Goal: Contribute content

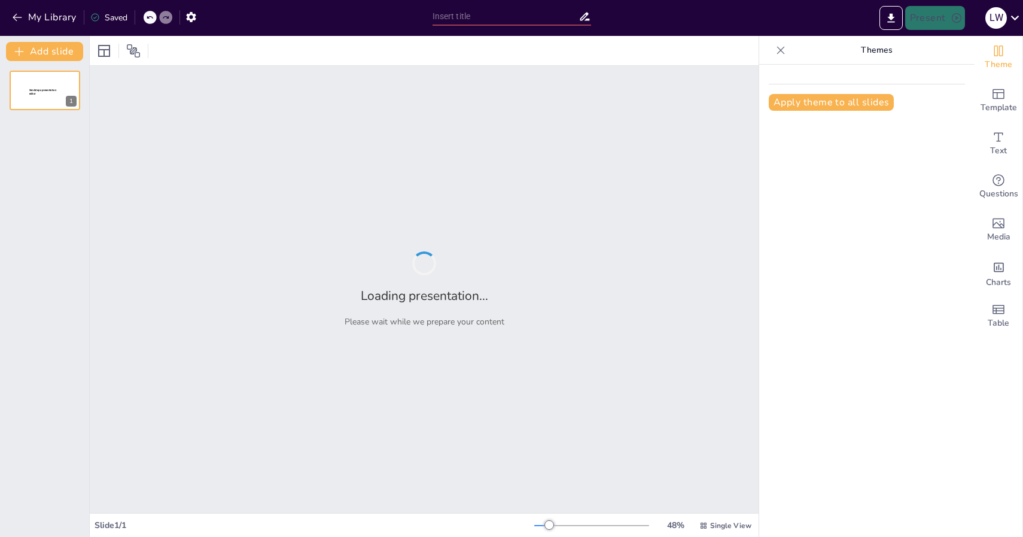
type input "基礎護理實務：手衛生與個人防護裝備的正確使用"
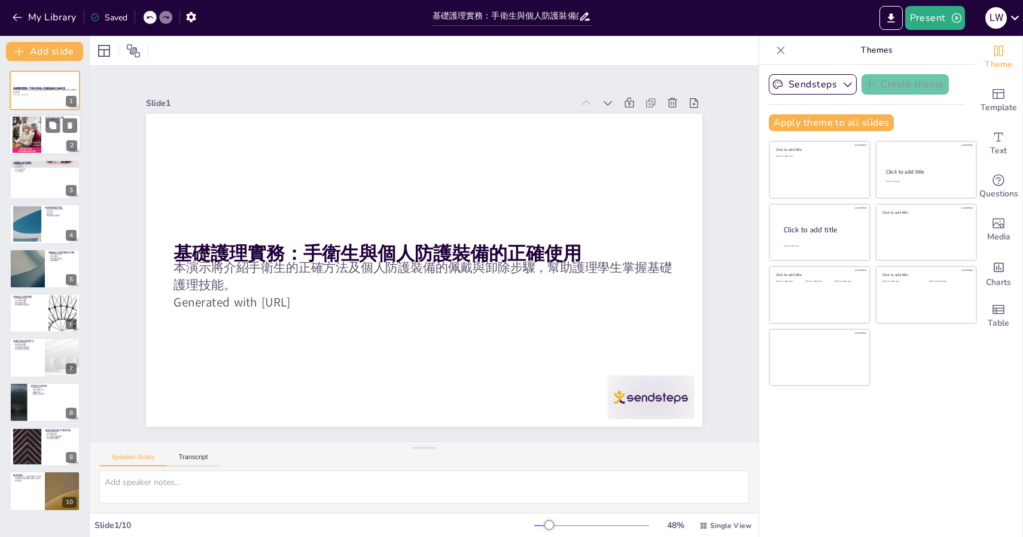
click at [57, 136] on div at bounding box center [45, 135] width 72 height 41
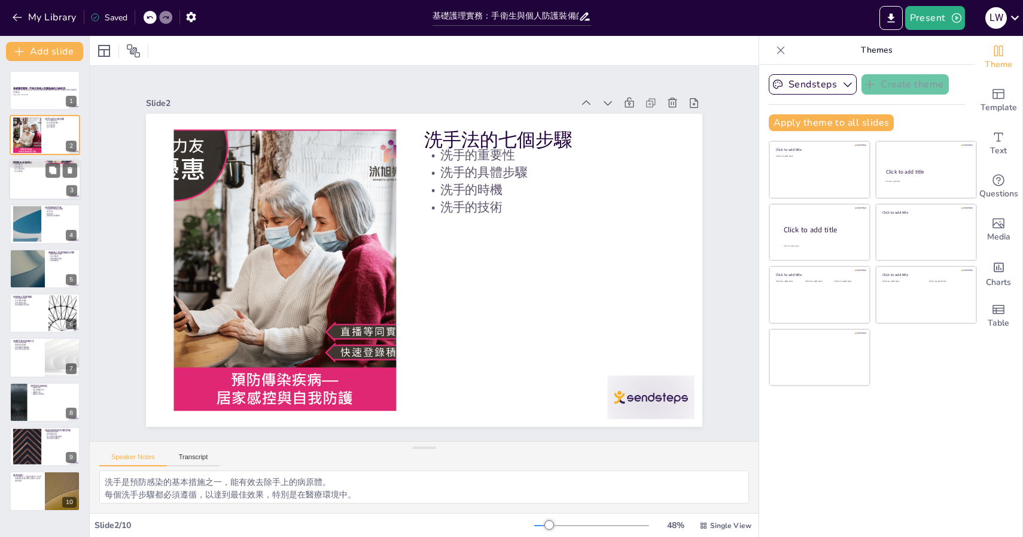
click at [48, 186] on div at bounding box center [45, 179] width 72 height 41
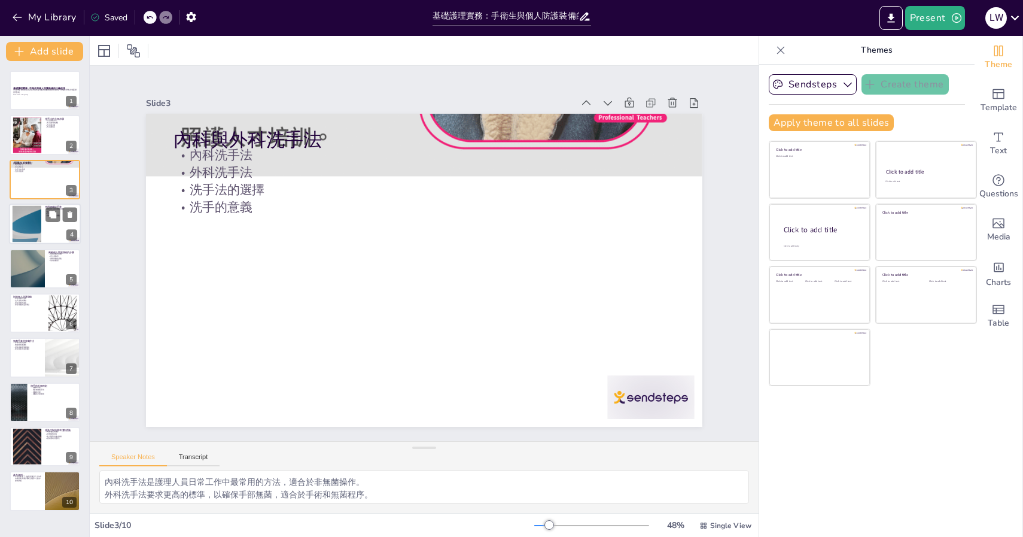
click at [45, 231] on div at bounding box center [45, 223] width 72 height 41
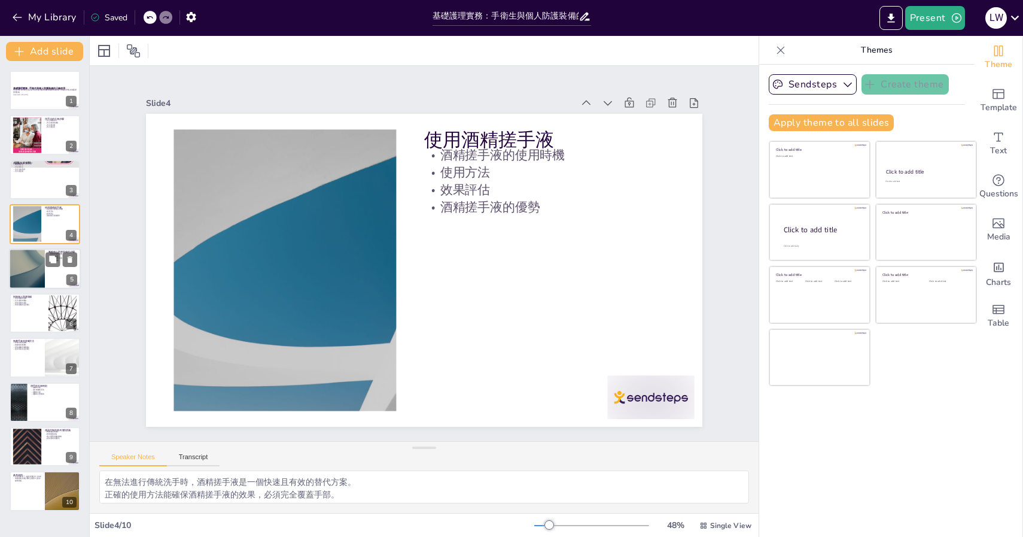
click at [45, 286] on div at bounding box center [45, 268] width 72 height 41
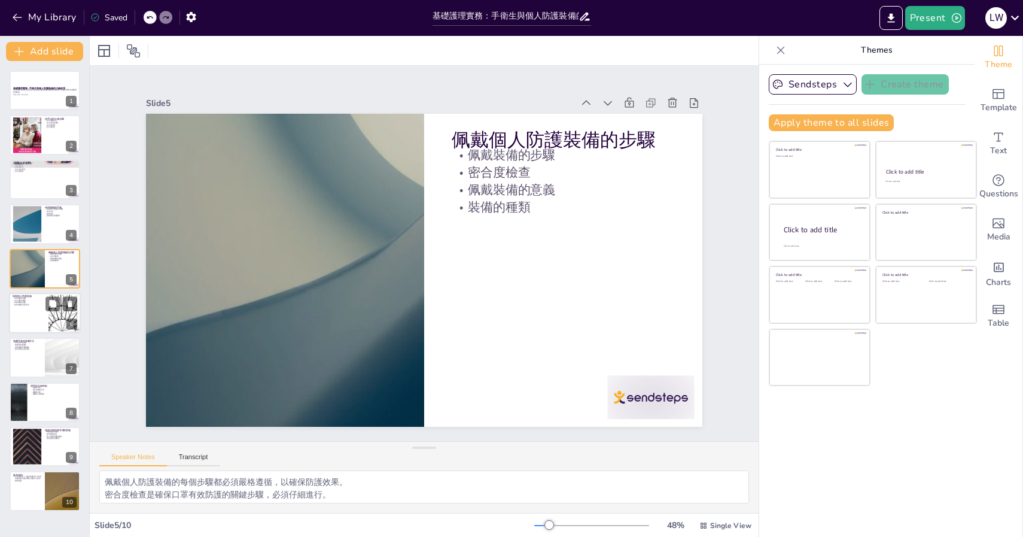
click at [41, 317] on div at bounding box center [45, 313] width 72 height 41
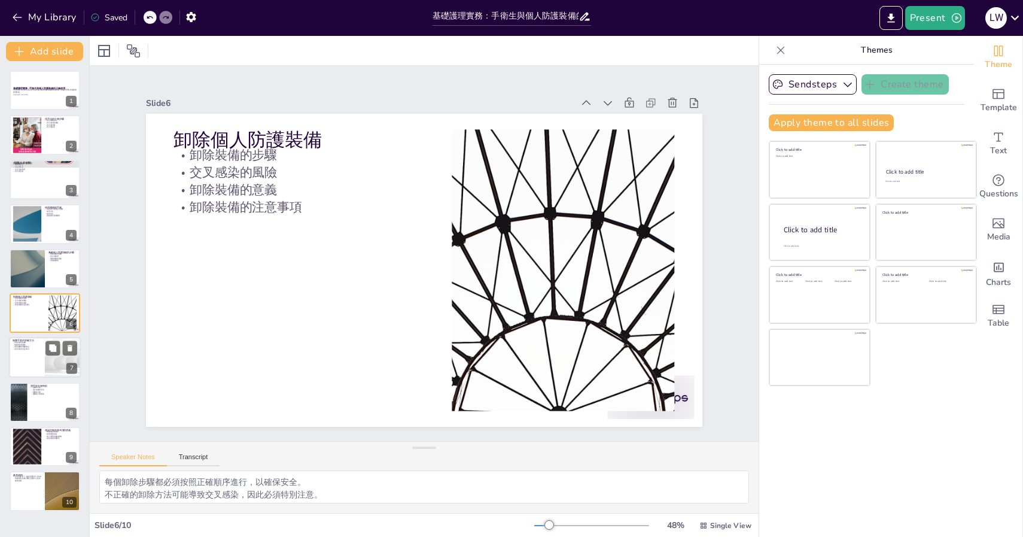
click at [42, 352] on div at bounding box center [45, 358] width 72 height 41
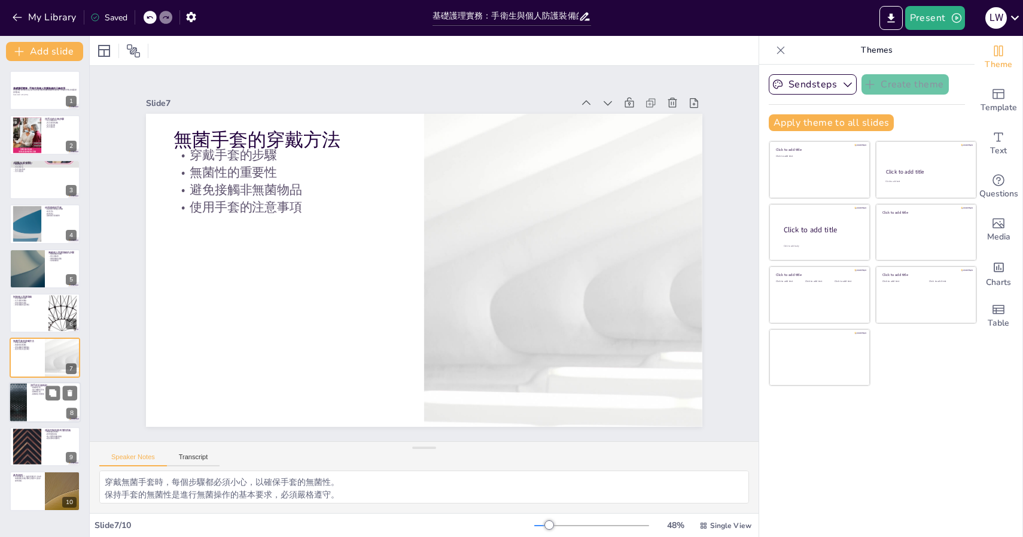
click at [42, 402] on div at bounding box center [45, 402] width 72 height 41
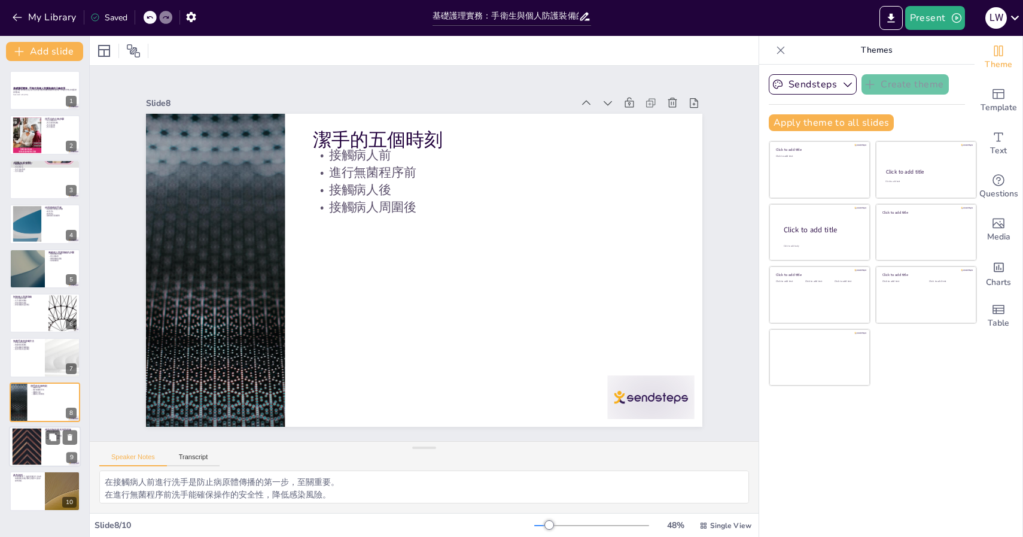
click at [45, 445] on div at bounding box center [45, 446] width 72 height 41
type textarea "正確識別傳播途徑是制定有效防護措施的基礎，必須重視。 標準防護措施是護理工作中必不可少的部分，能有效預防感染。 根據不同的情況佩戴適當的個人防護裝備，能進一步…"
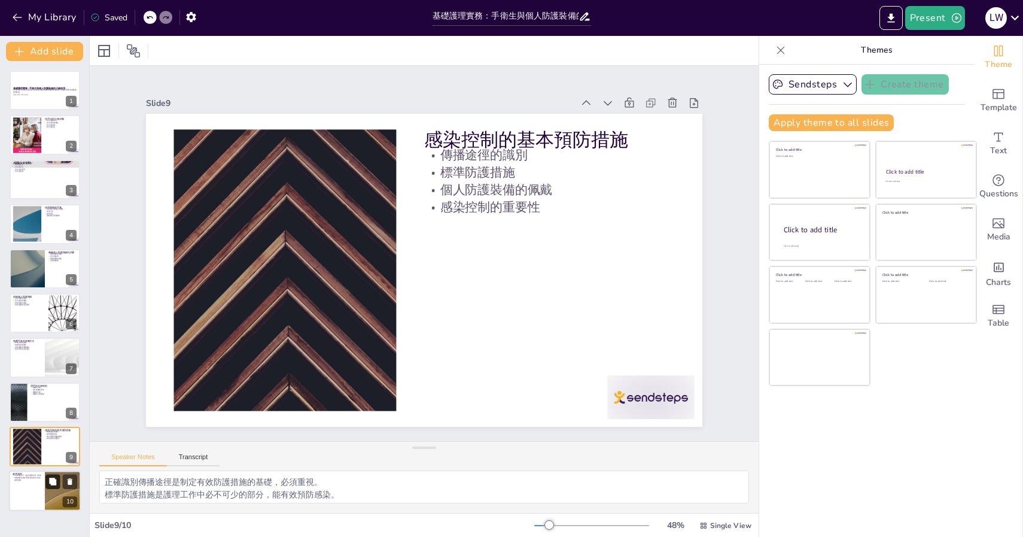
click at [50, 481] on icon at bounding box center [52, 481] width 7 height 7
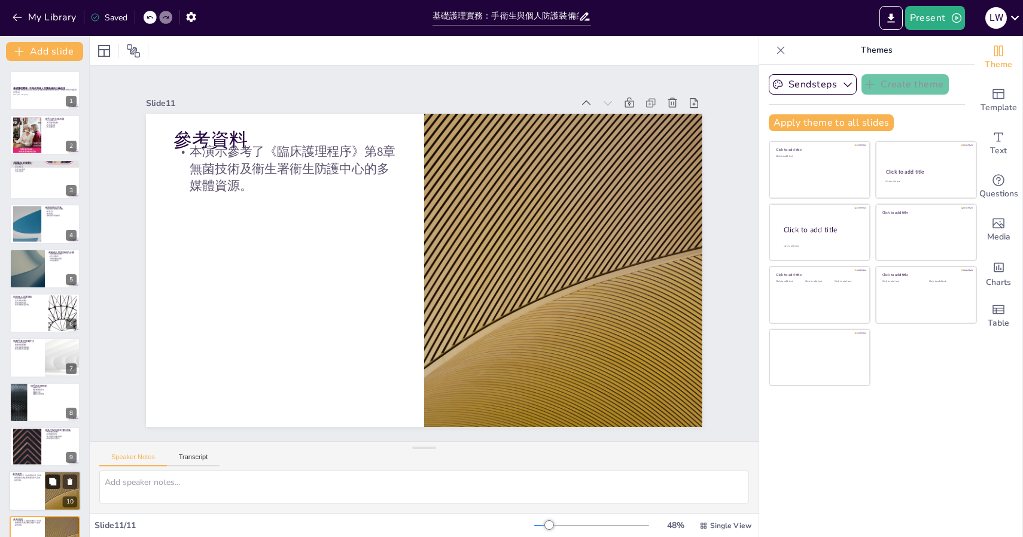
scroll to position [28, 0]
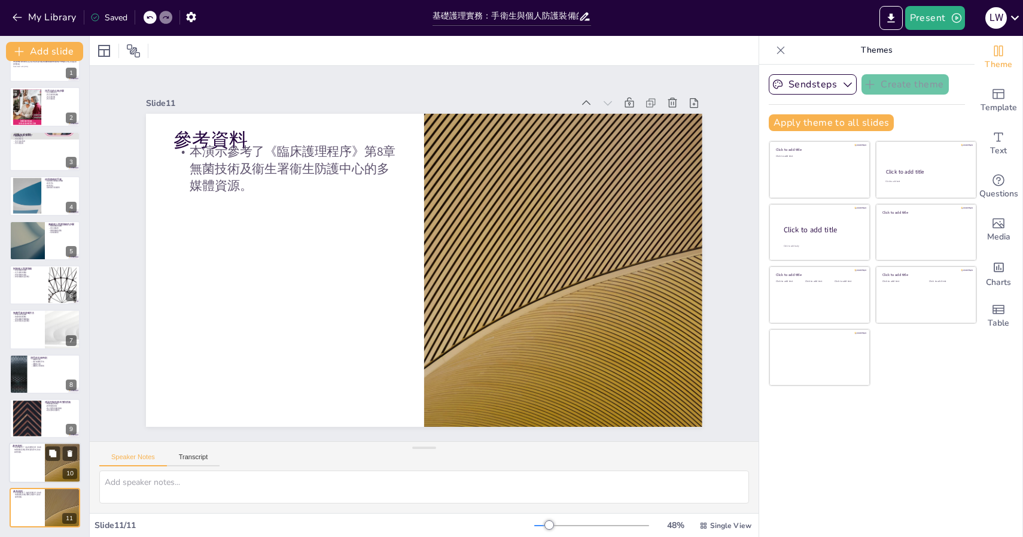
click at [42, 464] on div at bounding box center [45, 463] width 72 height 41
click at [41, 422] on div at bounding box center [45, 418] width 72 height 41
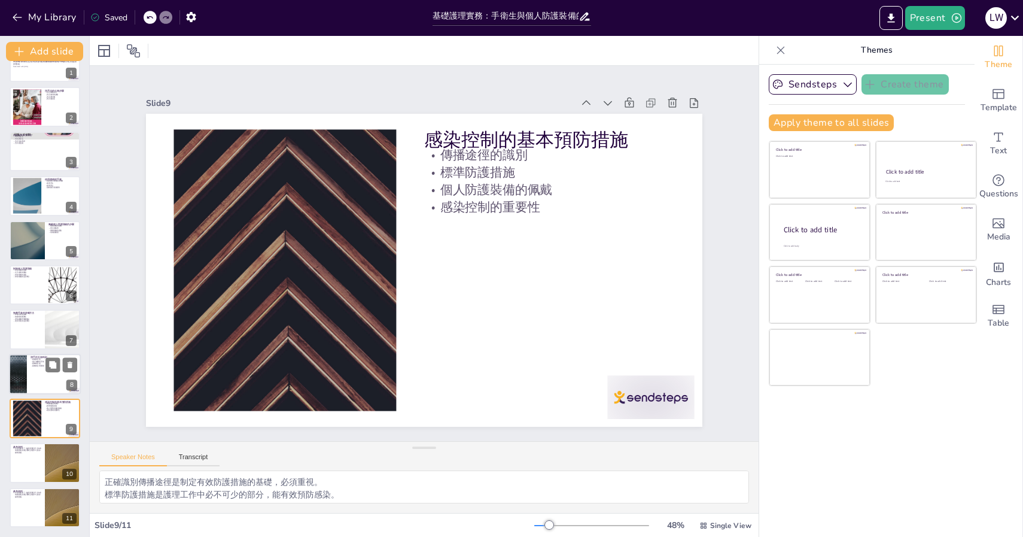
click at [38, 385] on div at bounding box center [45, 374] width 72 height 41
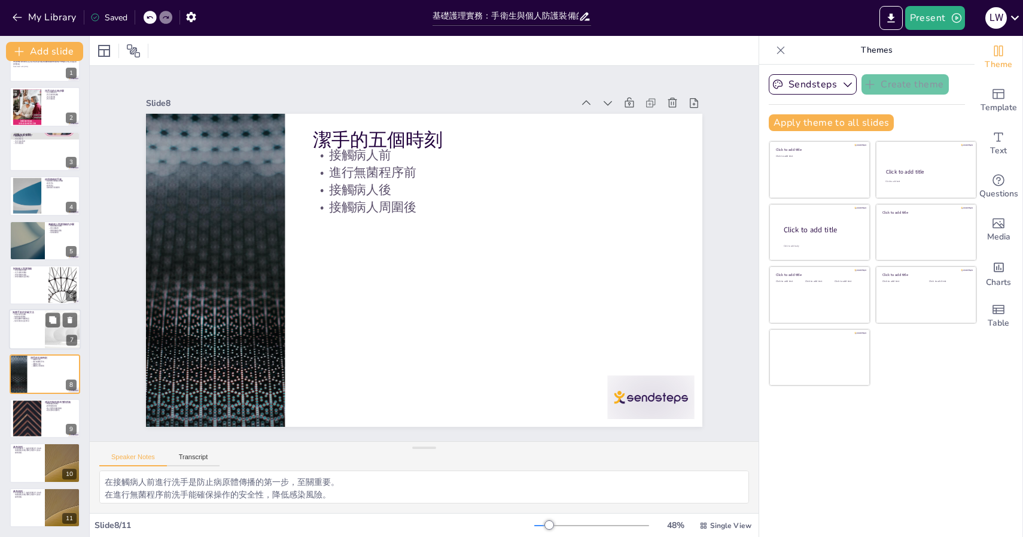
click at [30, 342] on div at bounding box center [45, 329] width 72 height 41
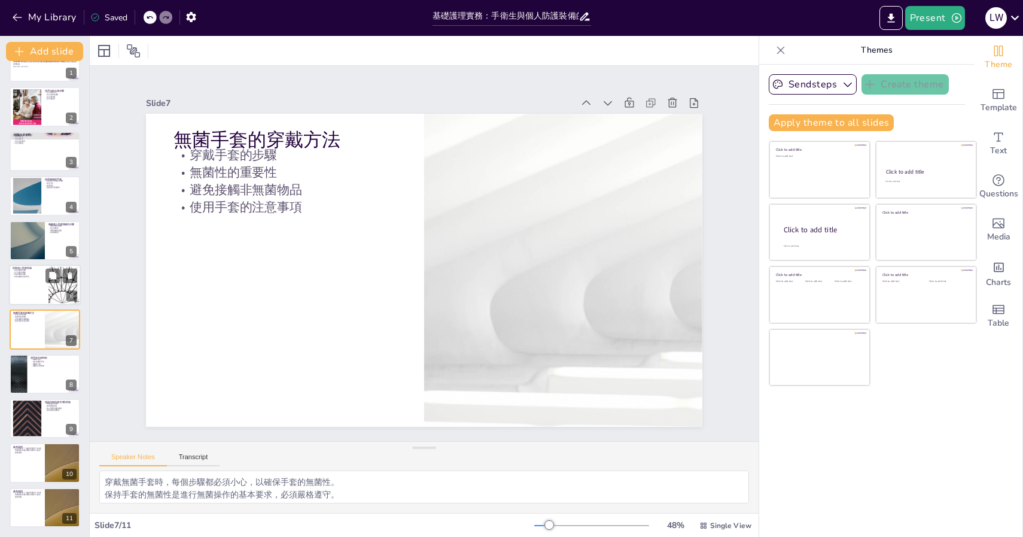
click at [30, 294] on div at bounding box center [45, 285] width 72 height 41
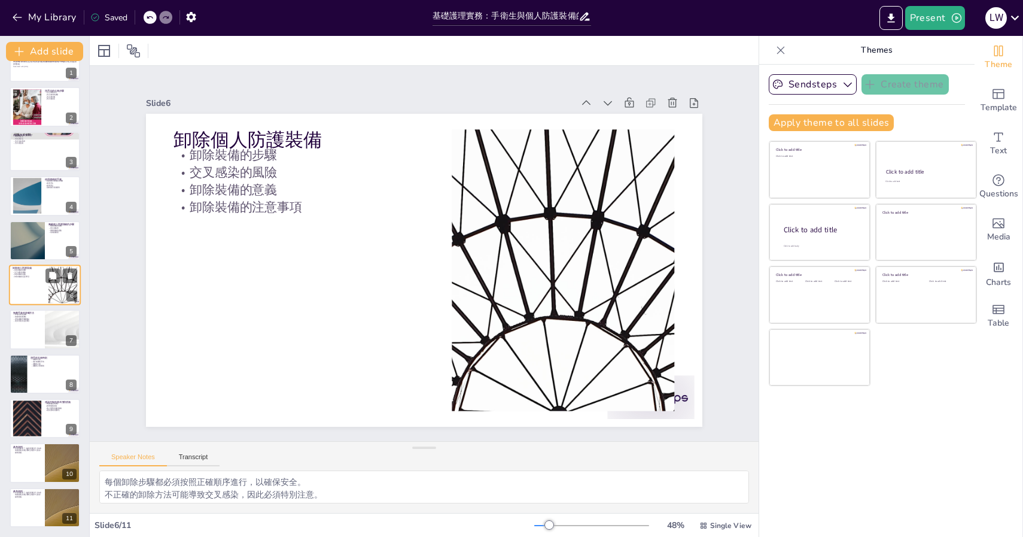
scroll to position [14, 0]
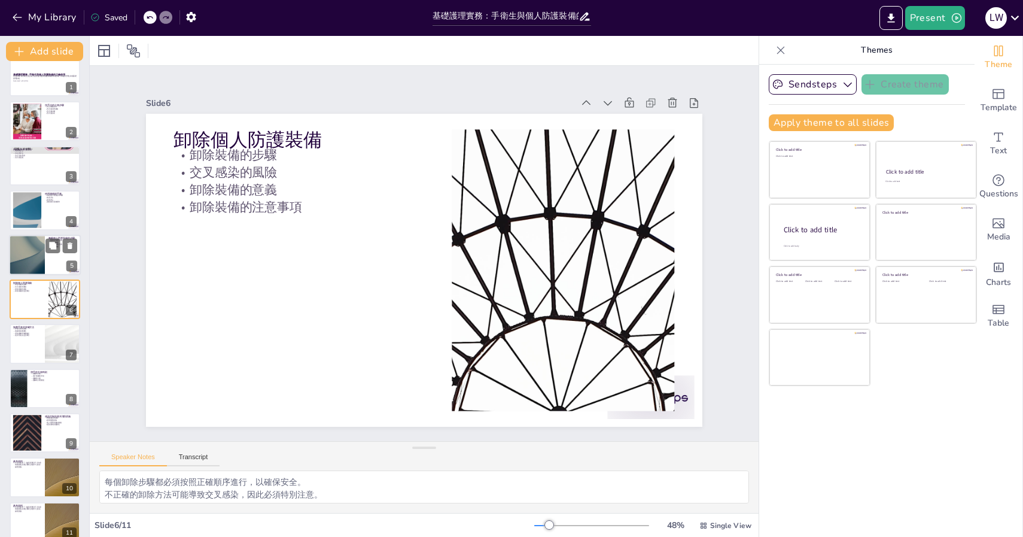
click at [39, 256] on div at bounding box center [27, 255] width 72 height 41
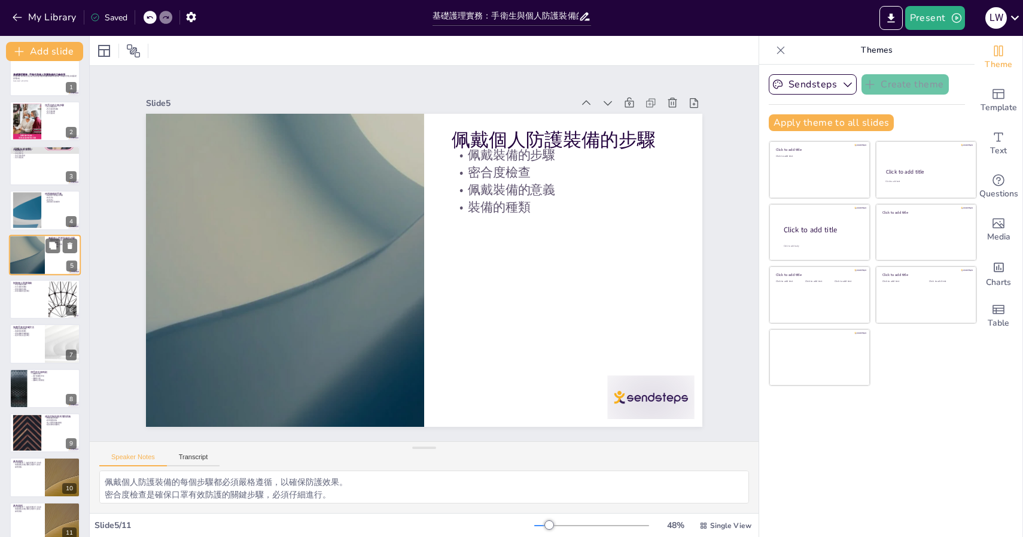
scroll to position [0, 0]
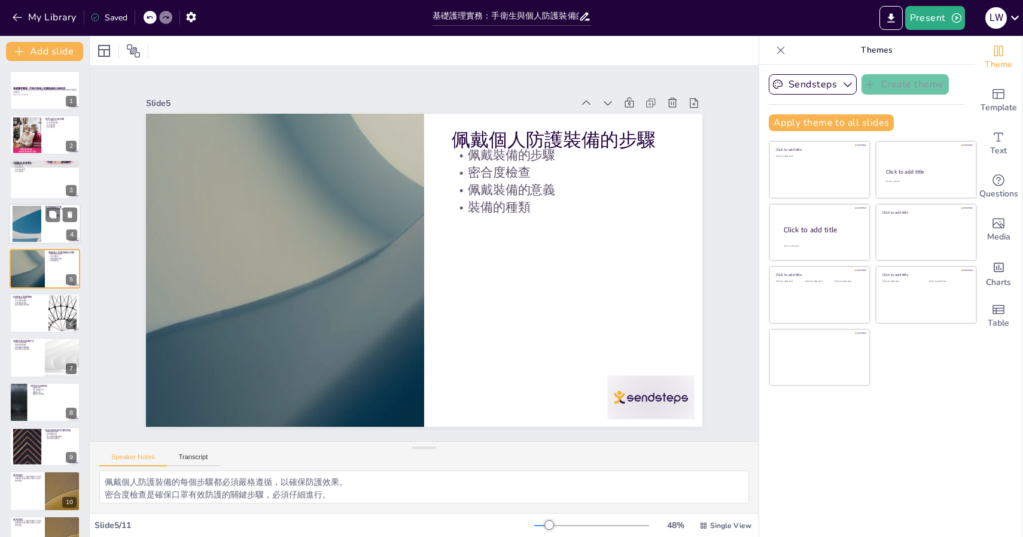
click at [39, 228] on div at bounding box center [27, 224] width 65 height 37
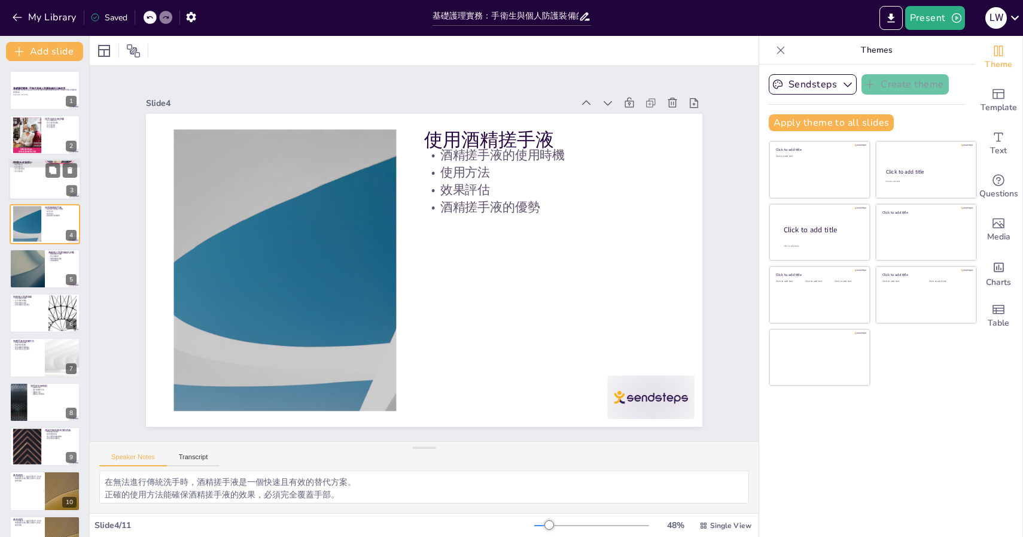
click at [38, 197] on div at bounding box center [45, 179] width 72 height 41
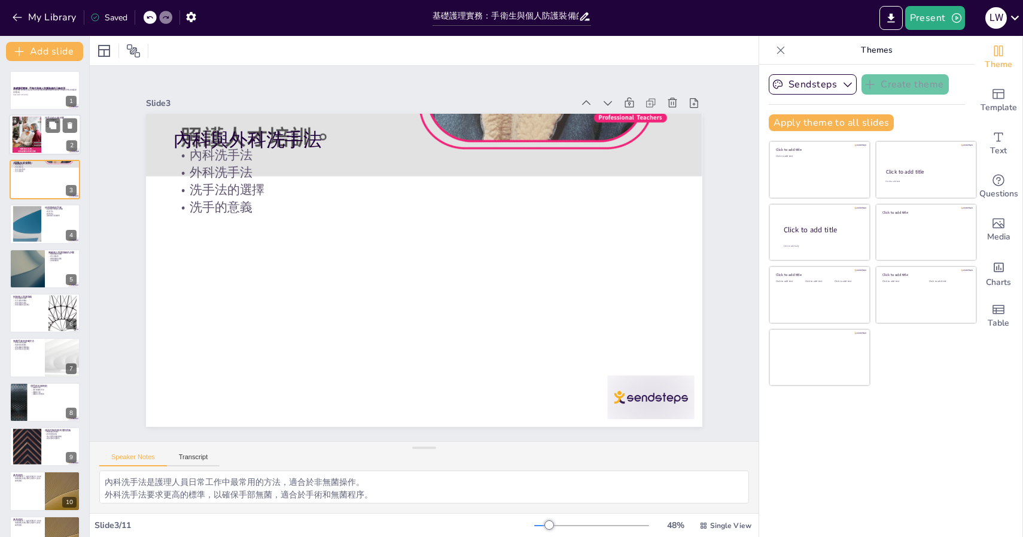
click at [38, 147] on div at bounding box center [26, 135] width 37 height 37
type textarea "洗手是預防感染的基本措施之一，能有效去除手上的病原體。 每個洗手步驟都必須遵循，以達到最佳效果，特別是在醫療環境中。 正確的時機進行洗手能進一步減少感染的風險…"
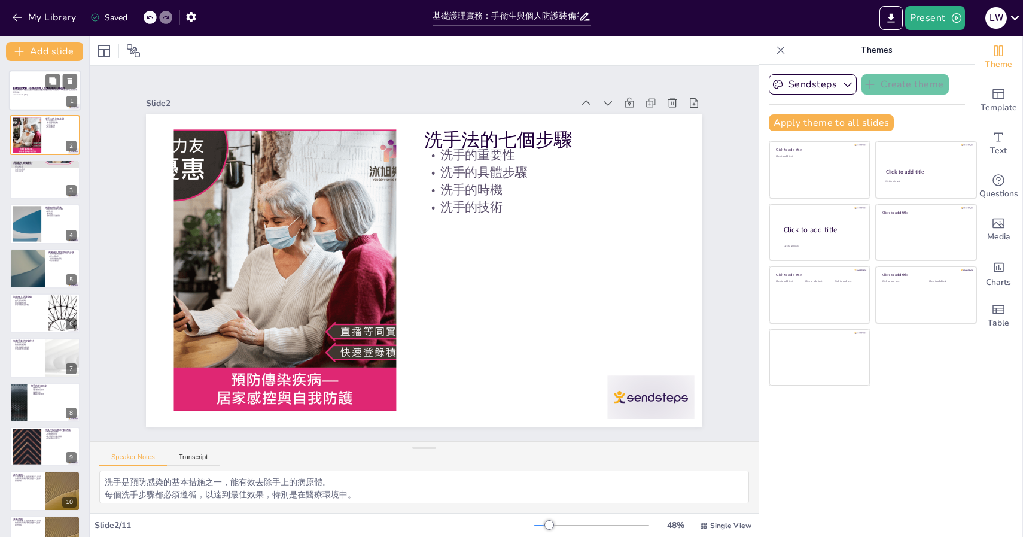
click at [38, 102] on div at bounding box center [45, 90] width 72 height 41
